Goal: Information Seeking & Learning: Check status

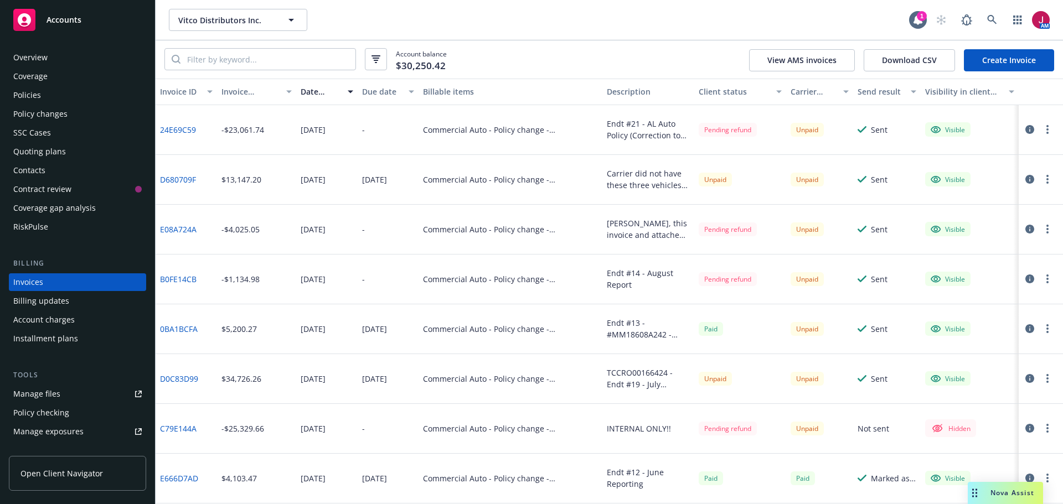
scroll to position [13, 0]
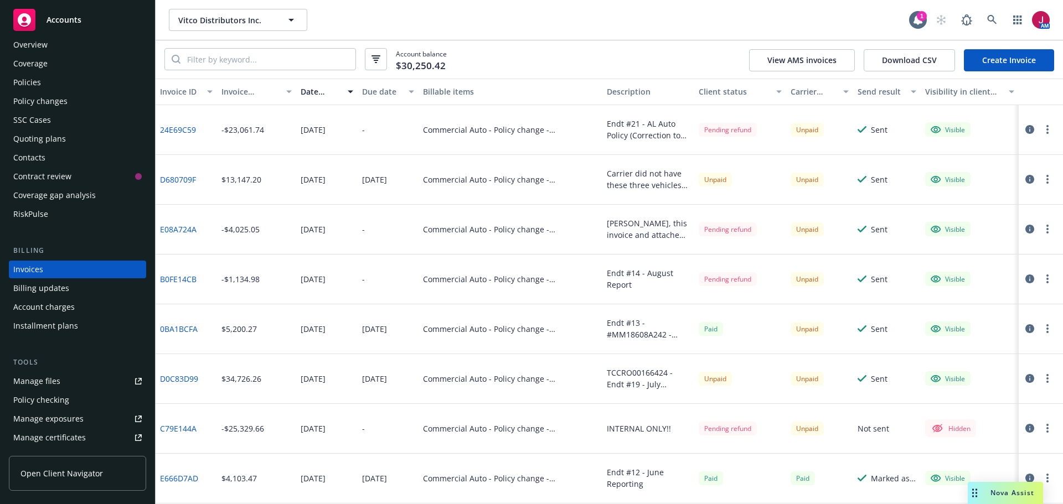
click at [978, 488] on div "Drag to move" at bounding box center [974, 493] width 14 height 22
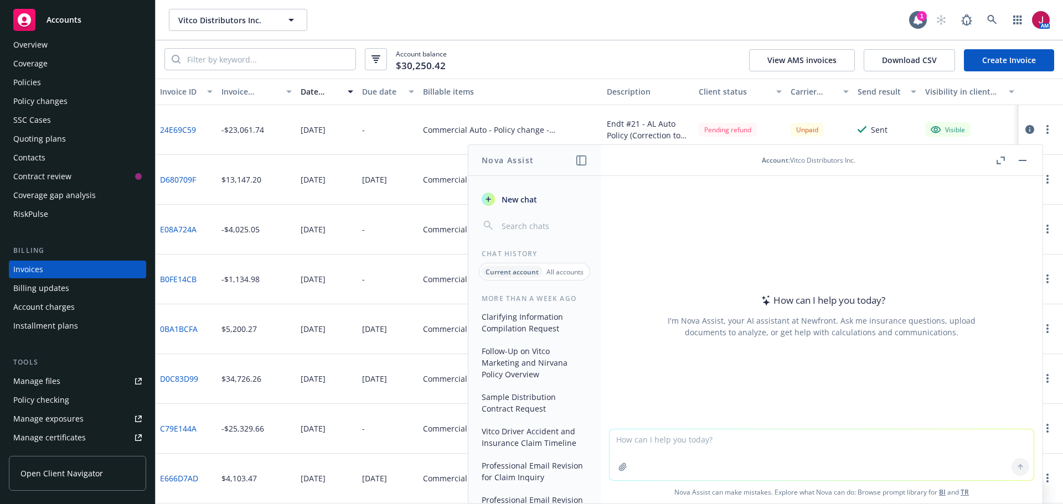
click at [847, 454] on textarea at bounding box center [821, 454] width 424 height 51
type textarea "Please create a password for me using these parameters"
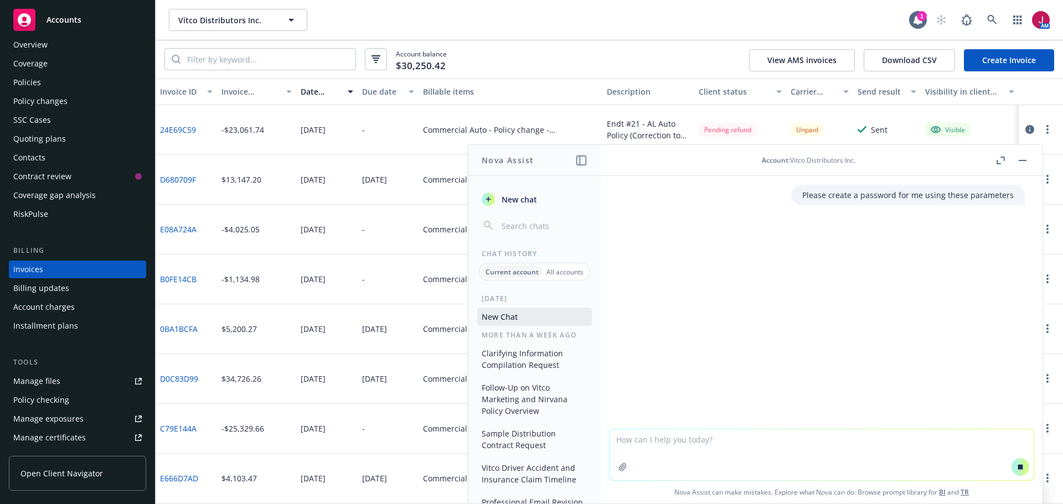
paste textarea "Password Policy: The password must meet 3 of the following 4 requirements: • Pa…"
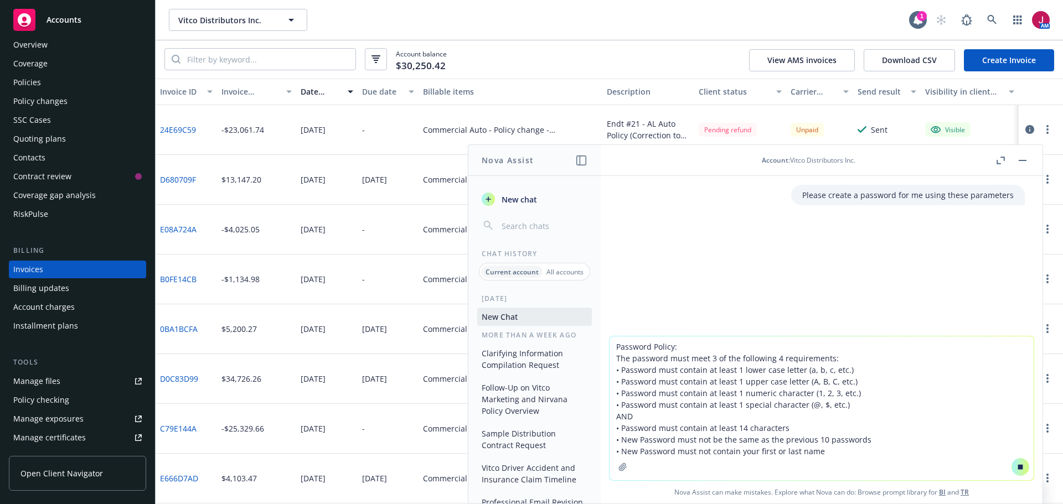
type textarea "Password Policy: The password must meet 3 of the following 4 requirements: • Pa…"
click at [1018, 468] on icon at bounding box center [1020, 466] width 5 height 5
click at [1016, 468] on icon at bounding box center [1020, 467] width 8 height 8
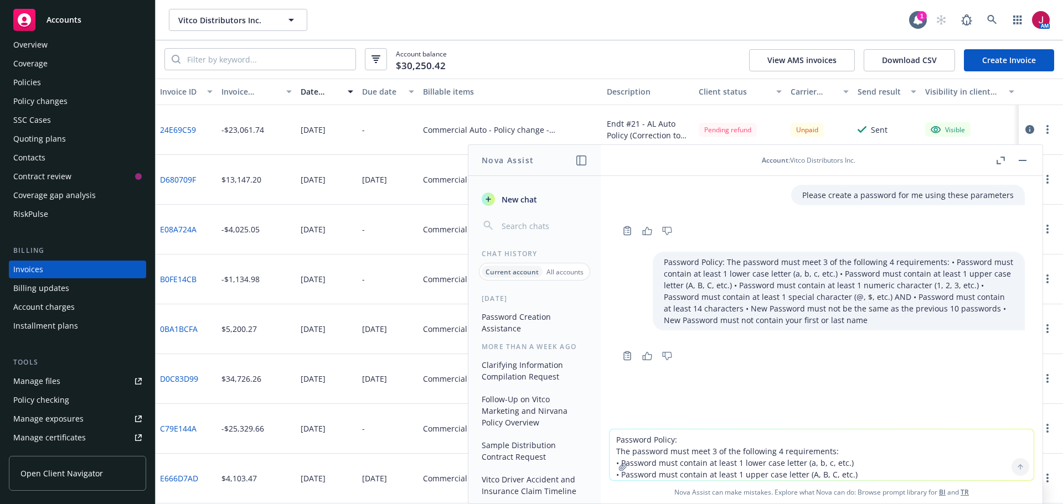
click at [499, 328] on button "Password Creation Assistance" at bounding box center [534, 323] width 115 height 30
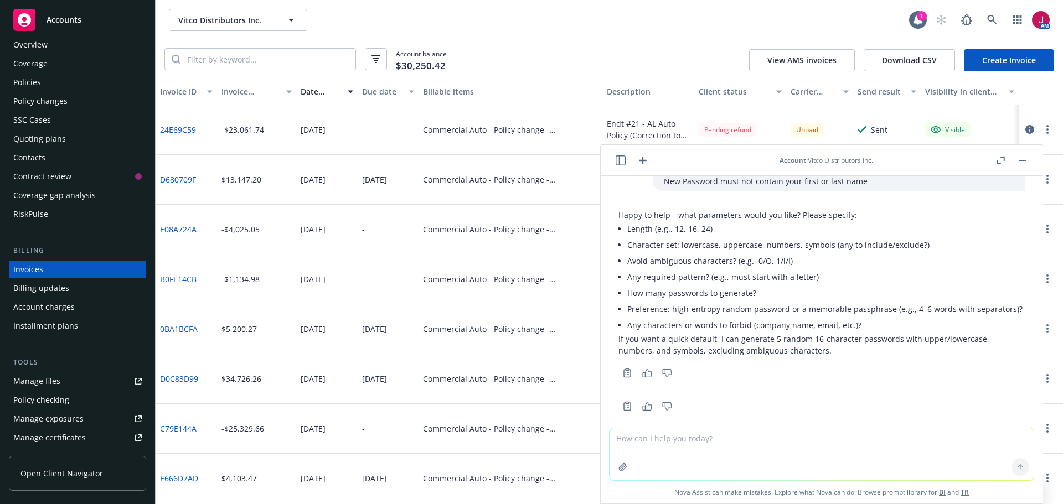
scroll to position [130, 0]
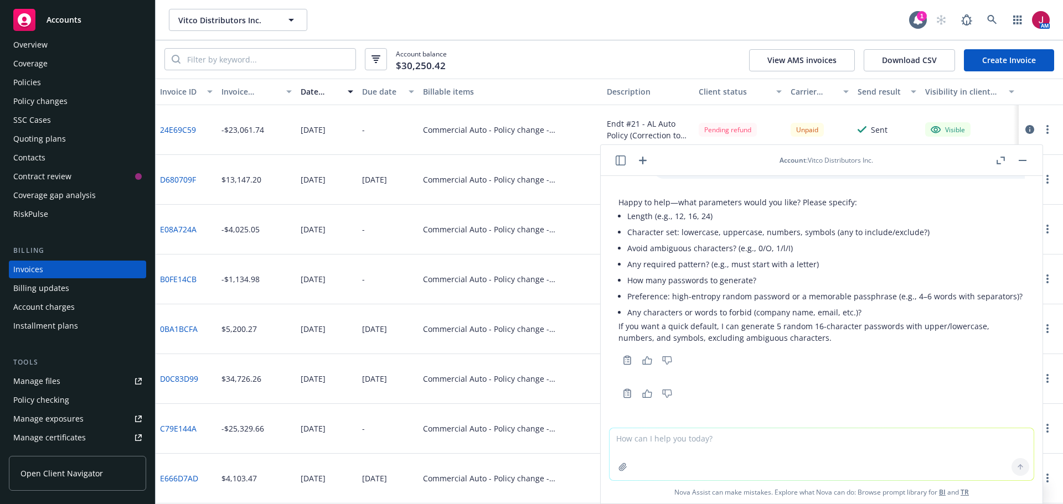
click at [716, 446] on textarea at bounding box center [821, 454] width 424 height 52
type textarea "any password that meets all of the requirements provided"
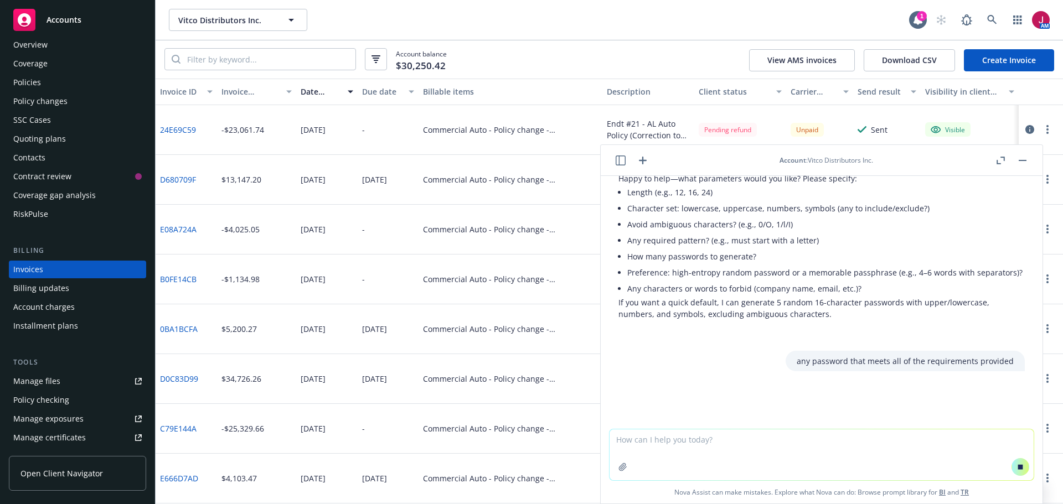
scroll to position [154, 0]
click at [666, 349] on div "Please create a password for me using these parameters Password Policy: The pas…" at bounding box center [822, 302] width 442 height 253
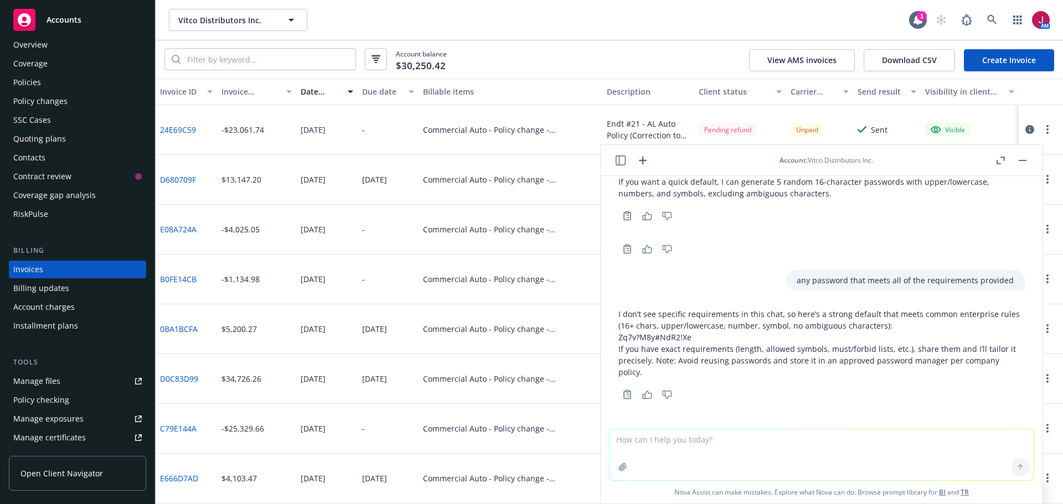
scroll to position [275, 0]
drag, startPoint x: 692, startPoint y: 339, endPoint x: 603, endPoint y: 337, distance: 89.1
click at [603, 337] on div "Please create a password for me using these parameters Password Policy: The pas…" at bounding box center [822, 302] width 442 height 253
copy p "Zq7v?M8y#NdR2!Xe"
click at [659, 439] on textarea at bounding box center [821, 454] width 424 height 51
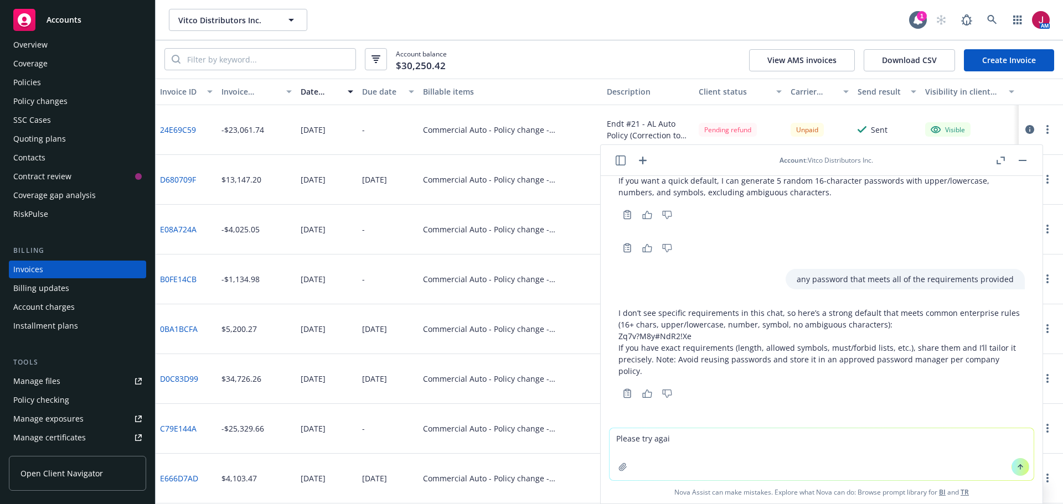
type textarea "Please try again"
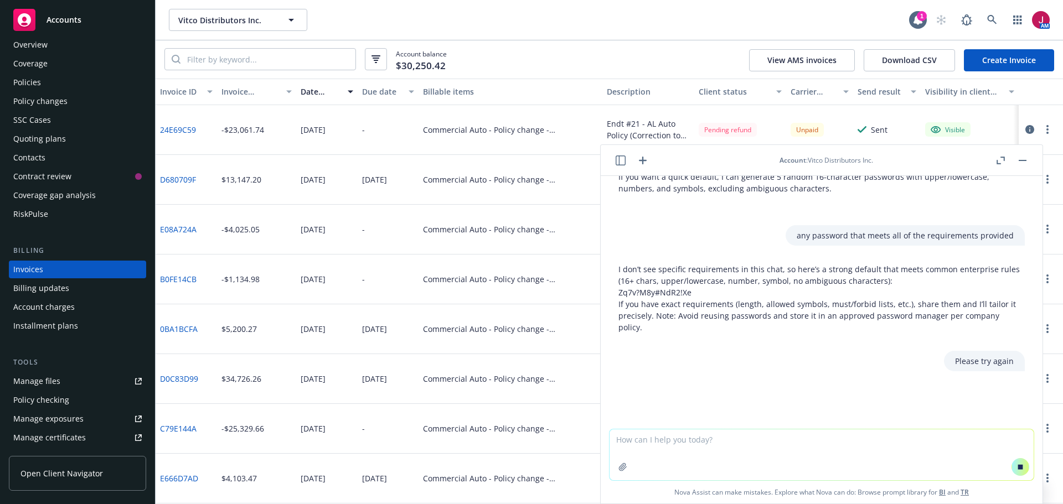
scroll to position [0, 0]
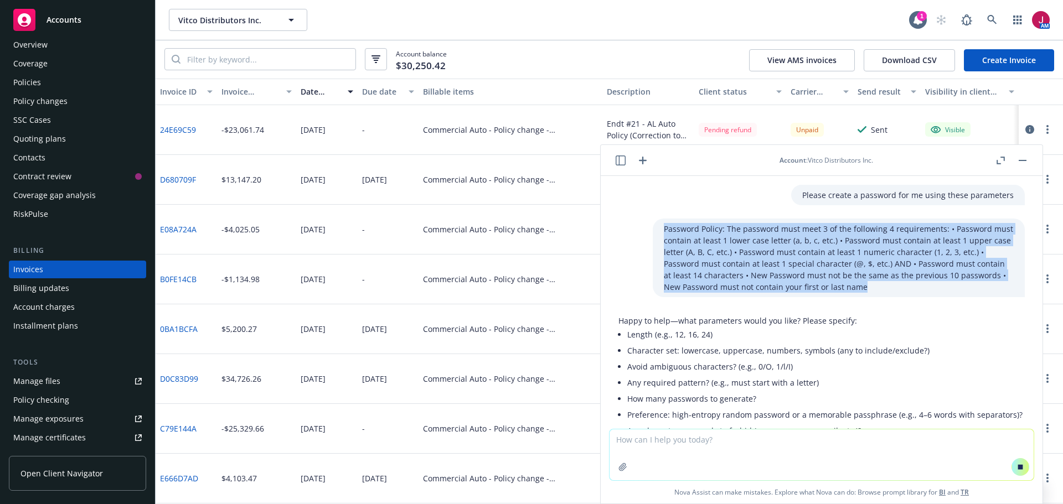
drag, startPoint x: 646, startPoint y: 226, endPoint x: 860, endPoint y: 301, distance: 225.6
click at [860, 301] on div "Please create a password for me using these parameters Password Policy: The pas…" at bounding box center [822, 302] width 442 height 253
copy p "Password Policy: The password must meet 3 of the following 4 requirements: • Pa…"
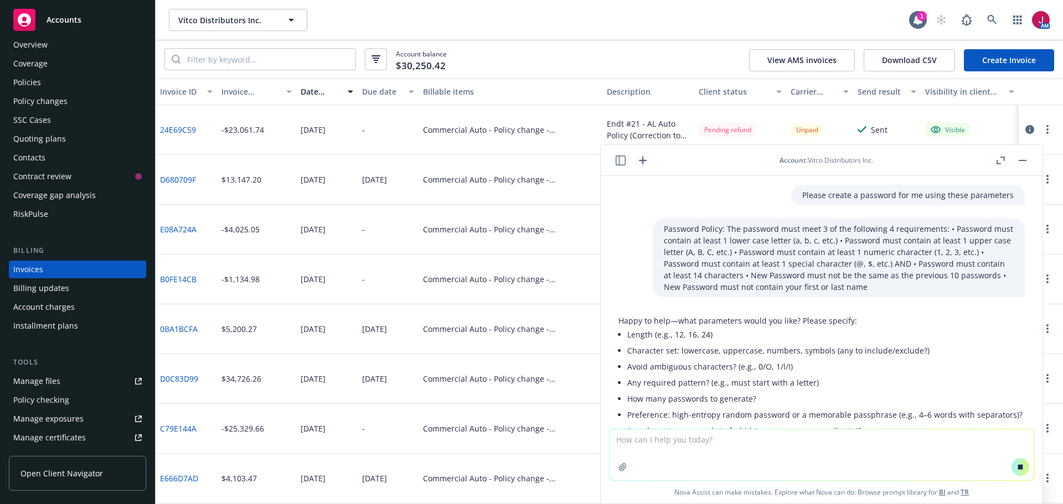
click at [767, 458] on textarea at bounding box center [821, 454] width 424 height 51
click at [867, 453] on textarea "This is the requirements for the password" at bounding box center [821, 454] width 424 height 52
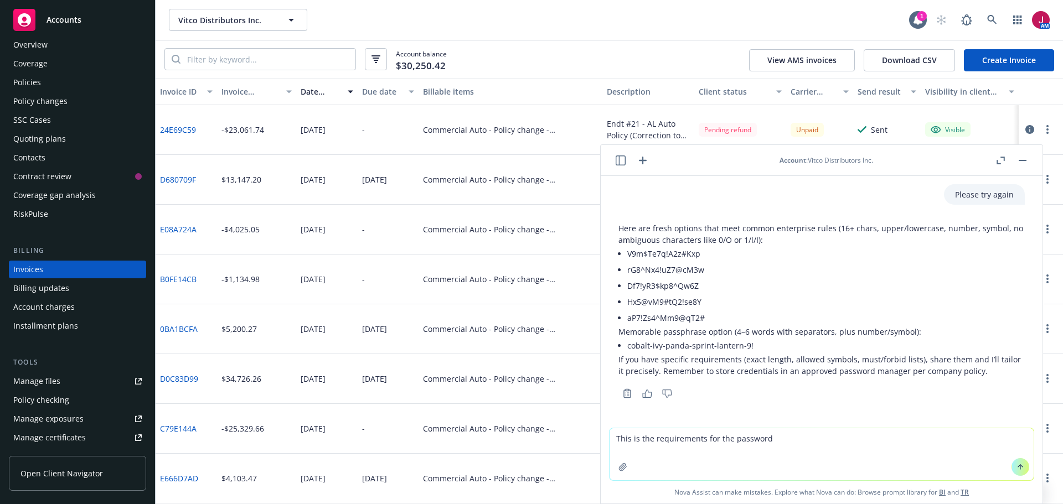
scroll to position [506, 0]
type textarea "This is the requirements for the password"
drag, startPoint x: 749, startPoint y: 346, endPoint x: 625, endPoint y: 341, distance: 124.1
click at [625, 341] on div "Here are fresh options that meet common enterprise rules (16+ chars, upper/lowe…" at bounding box center [821, 299] width 406 height 154
copy li "cobalt-ivy-panda-sprint-lantern-9!"
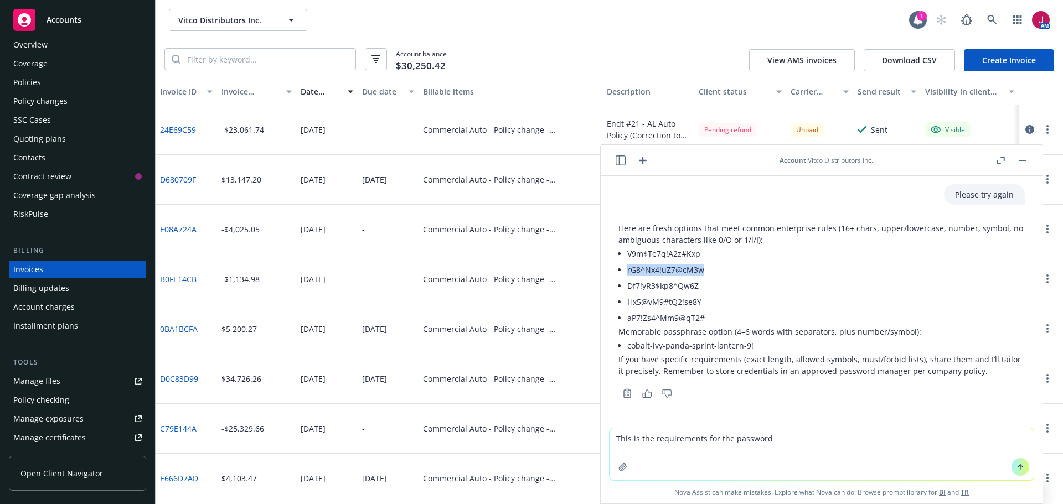
drag, startPoint x: 627, startPoint y: 273, endPoint x: 710, endPoint y: 272, distance: 82.5
click at [710, 272] on li "rG8^Nx4!uZ7@cM3w" at bounding box center [825, 270] width 397 height 16
copy li "rG8^Nx4!uZ7@cM3w"
drag, startPoint x: 627, startPoint y: 345, endPoint x: 757, endPoint y: 341, distance: 130.1
click at [757, 341] on div "Here are fresh options that meet common enterprise rules (16+ chars, upper/lowe…" at bounding box center [821, 299] width 406 height 154
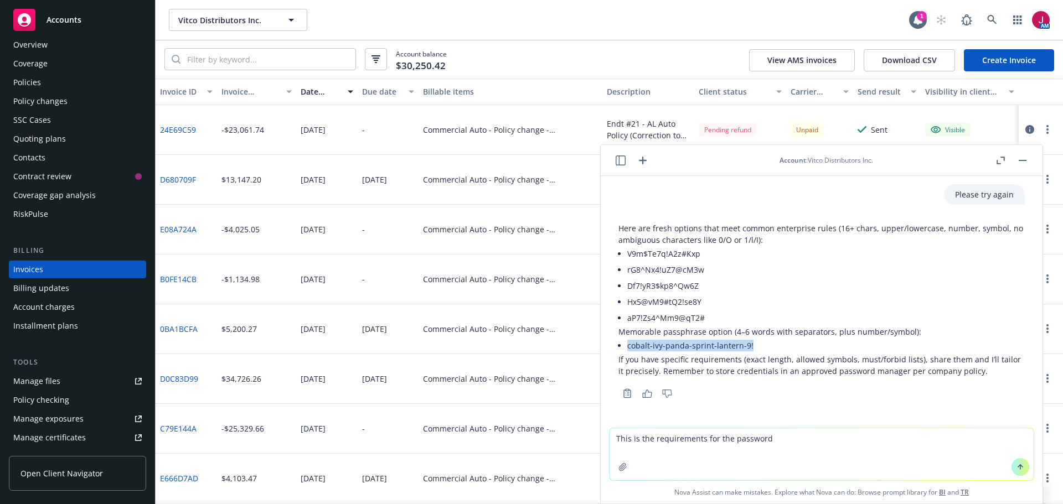
copy li "cobalt-ivy-panda-sprint-lantern-9!"
click at [989, 23] on icon at bounding box center [992, 20] width 10 height 10
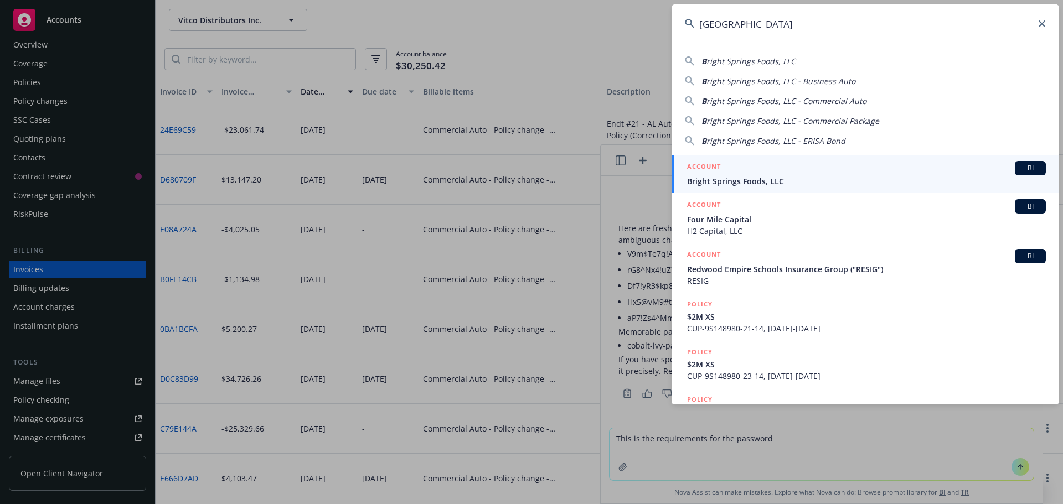
type input "[GEOGRAPHIC_DATA]"
click at [852, 164] on div "ACCOUNT BI" at bounding box center [866, 168] width 359 height 14
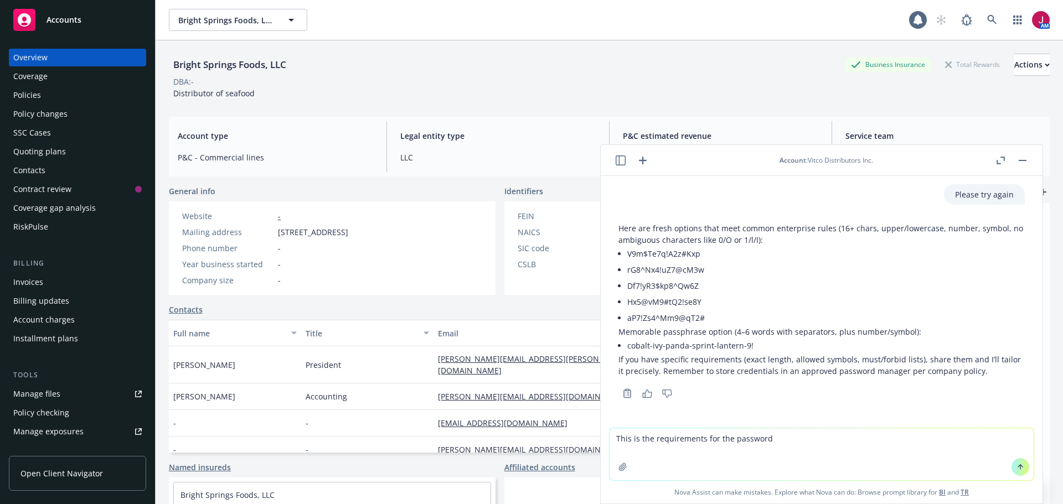
click at [64, 115] on div "Policy changes" at bounding box center [40, 114] width 54 height 18
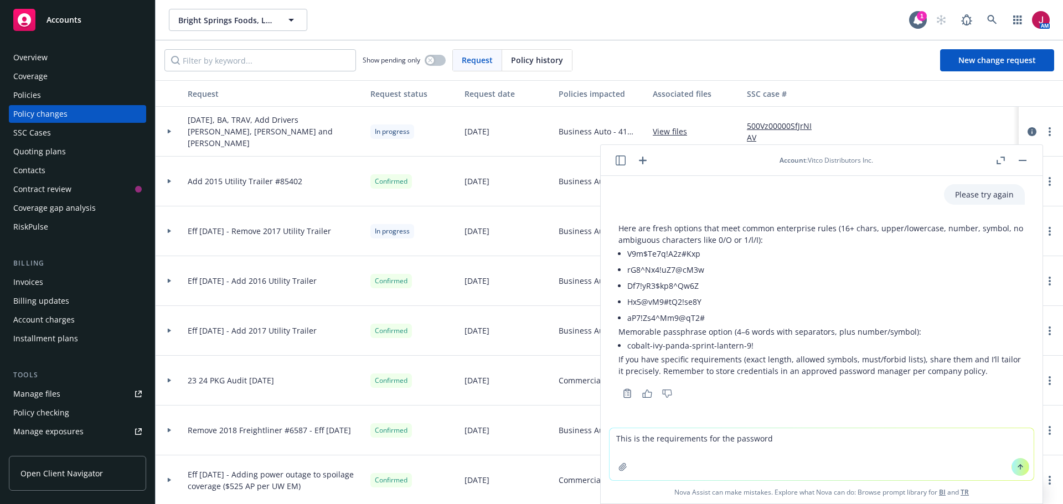
click at [1015, 159] on div at bounding box center [1010, 160] width 35 height 13
click at [1021, 165] on button "button" at bounding box center [1022, 160] width 13 height 13
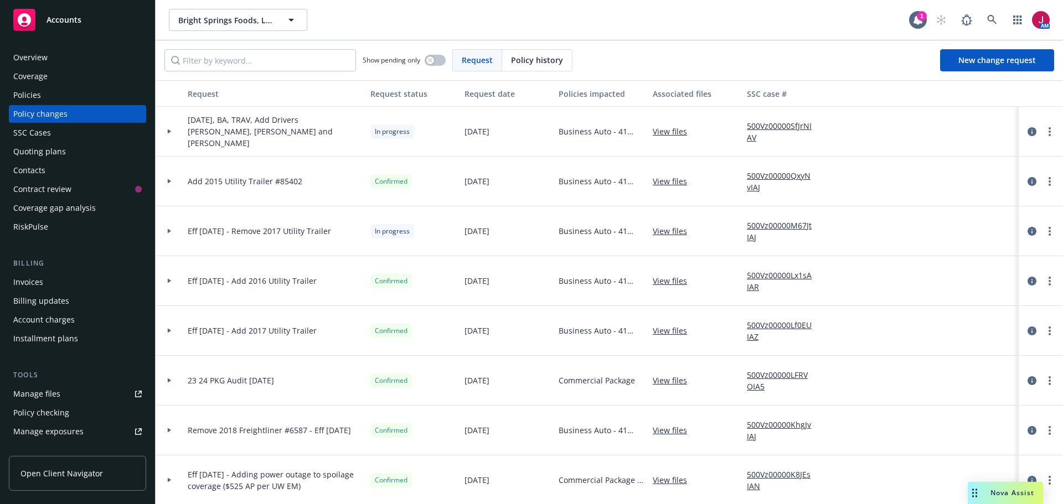
click at [84, 113] on div "Policy changes" at bounding box center [77, 114] width 128 height 18
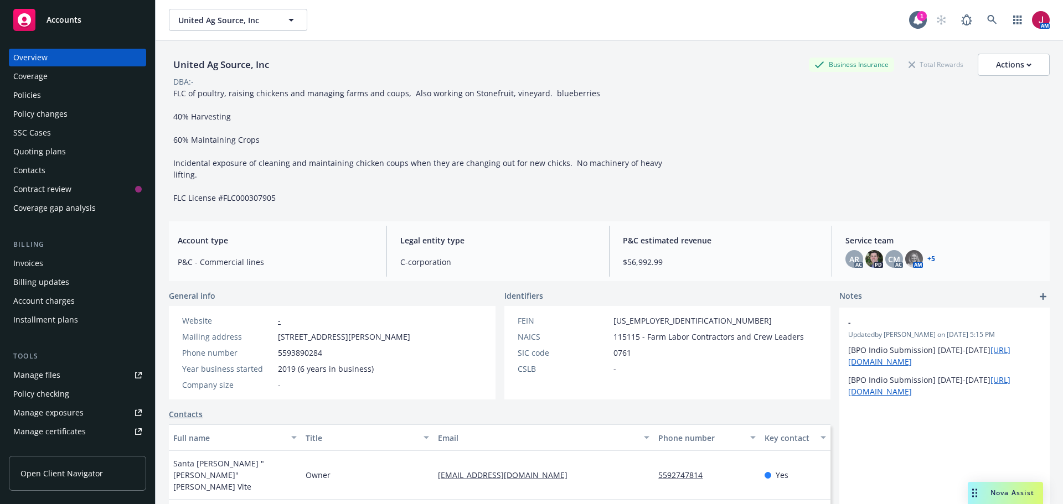
click at [59, 149] on div "Quoting plans" at bounding box center [39, 152] width 53 height 18
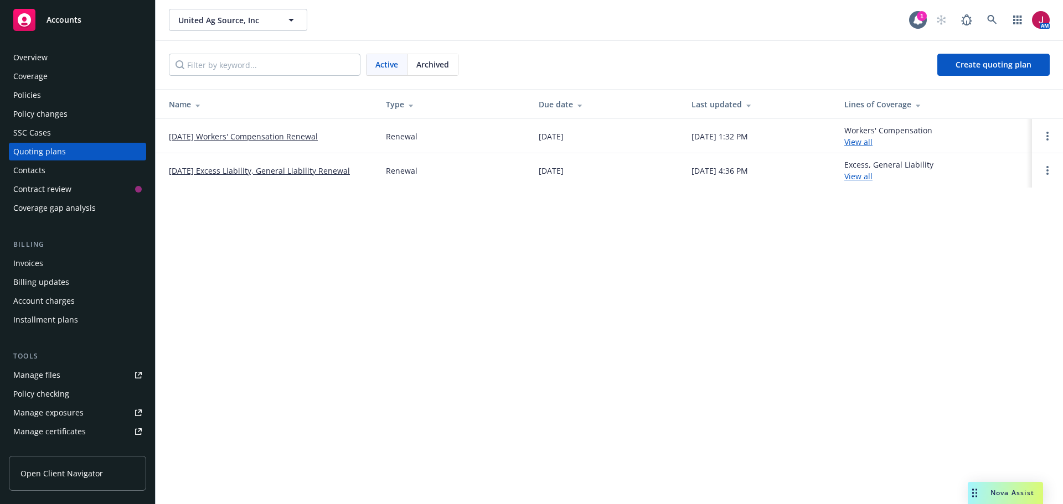
click at [299, 173] on link "12/17/25 Excess Liability, General Liability Renewal" at bounding box center [259, 171] width 181 height 12
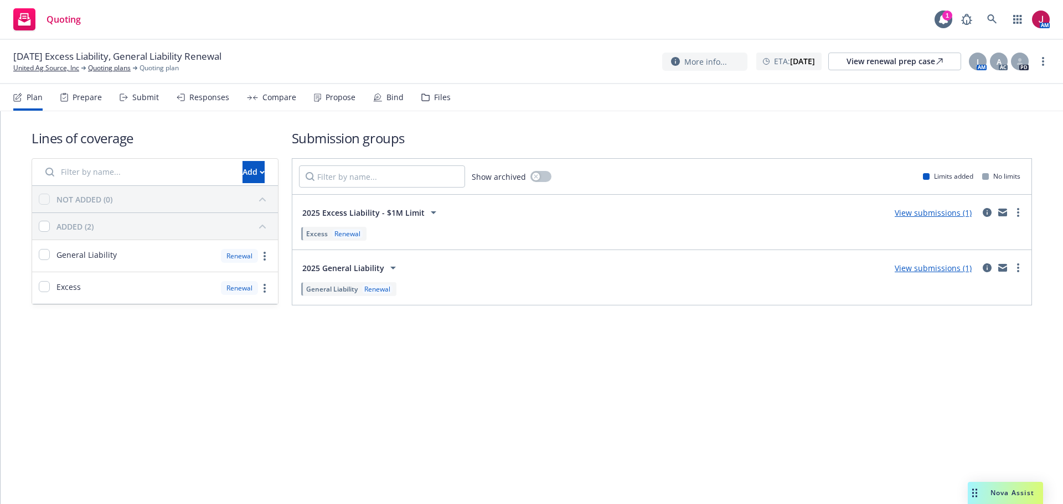
click at [434, 99] on div "Files" at bounding box center [442, 97] width 17 height 9
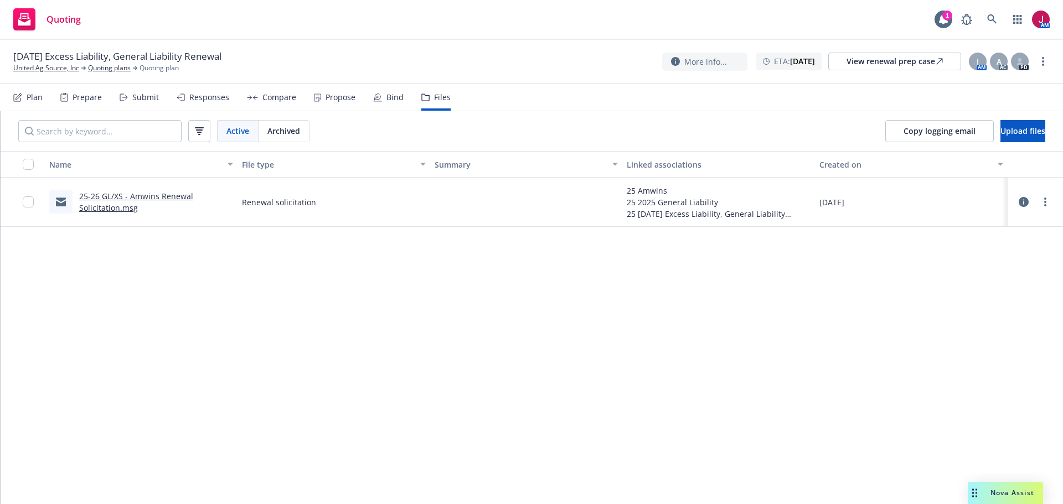
click at [170, 195] on link "25-26 GL/XS - Amwins Renewal Solicitation.msg" at bounding box center [136, 202] width 114 height 22
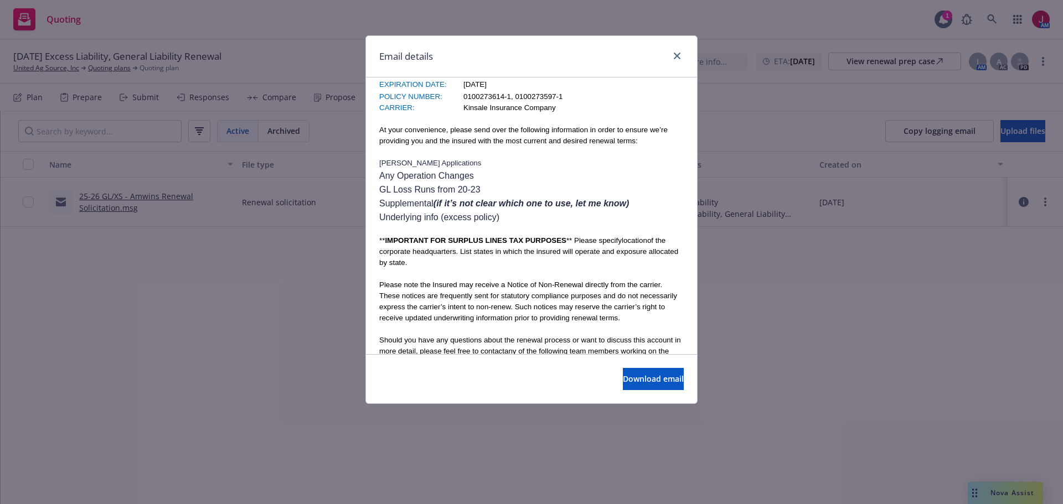
scroll to position [443, 0]
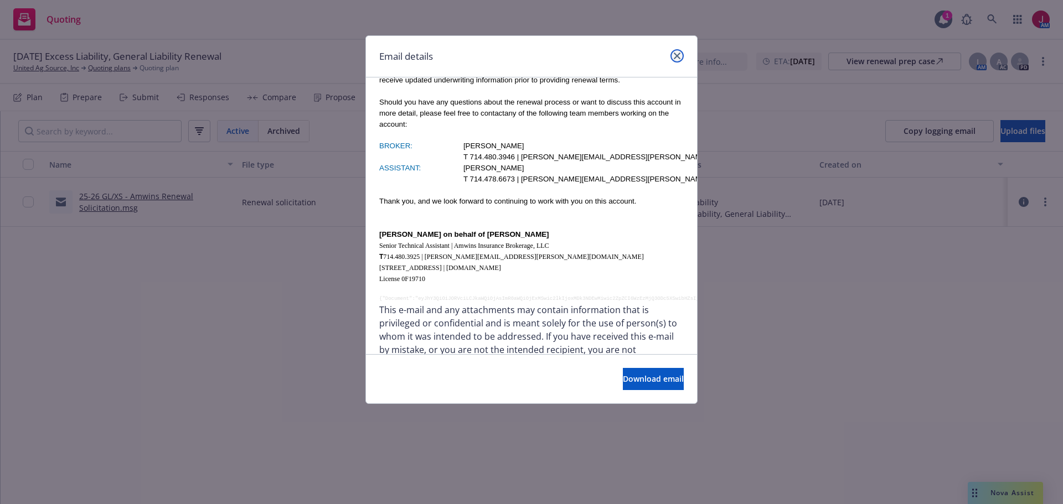
click at [675, 54] on icon "close" at bounding box center [677, 56] width 7 height 7
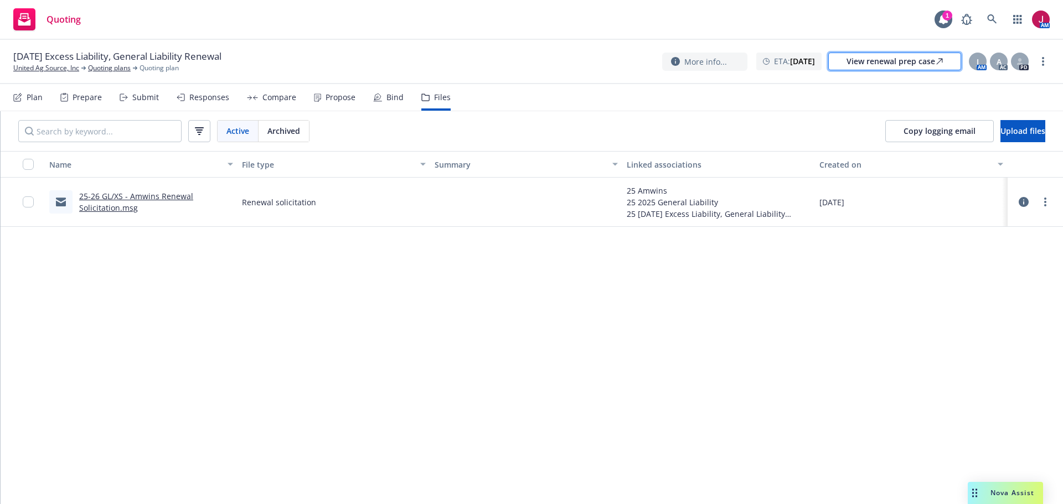
click at [877, 65] on div "View renewal prep case" at bounding box center [894, 61] width 96 height 17
